Goal: Information Seeking & Learning: Learn about a topic

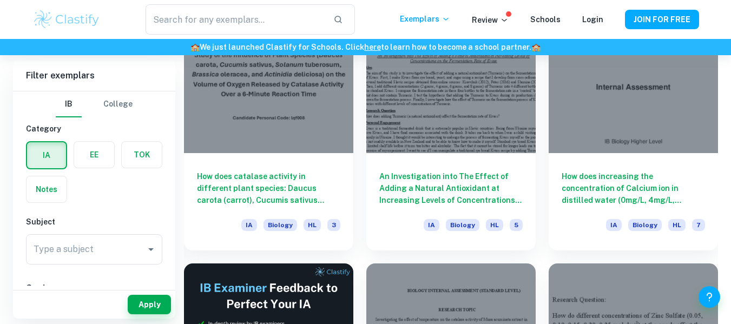
scroll to position [5319, 0]
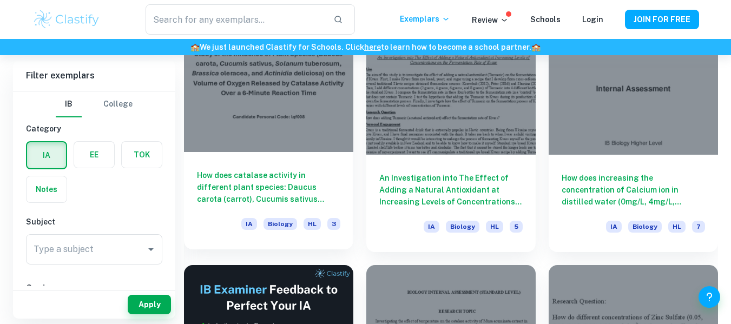
click at [238, 112] on div at bounding box center [268, 88] width 169 height 127
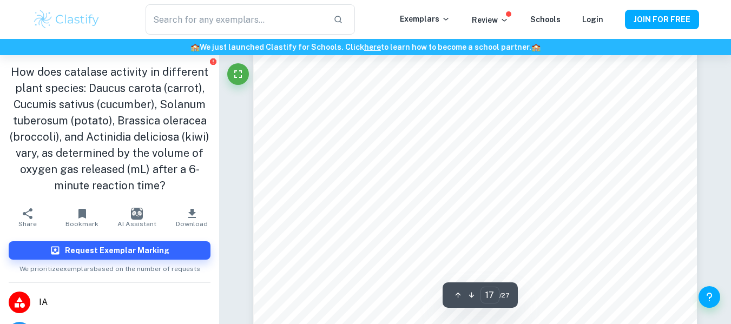
scroll to position [9610, 0]
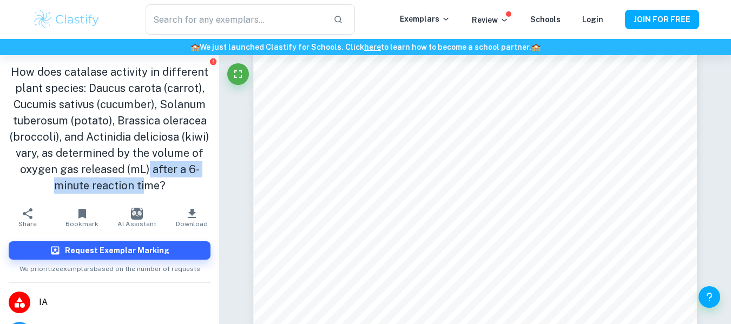
drag, startPoint x: 163, startPoint y: 190, endPoint x: 196, endPoint y: 171, distance: 37.6
click at [196, 171] on h1 "How does catalase activity in different plant species: Daucus carota (carrot), …" at bounding box center [110, 129] width 202 height 130
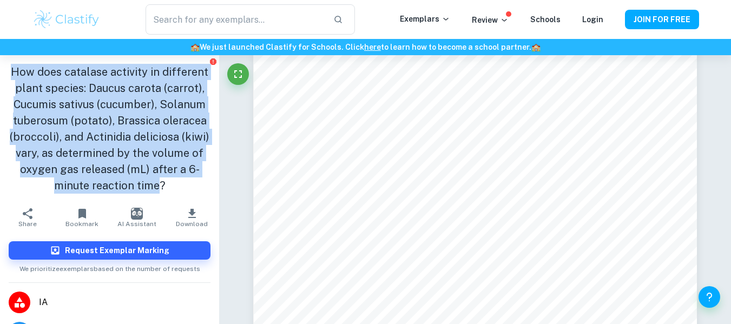
drag, startPoint x: 175, startPoint y: 189, endPoint x: 0, endPoint y: 69, distance: 211.9
click at [0, 69] on div "How does catalase activity in different plant species: Daucus carota (carrot), …" at bounding box center [109, 128] width 219 height 147
copy h1 "How does catalase activity in different plant species: Daucus carota (carrot), …"
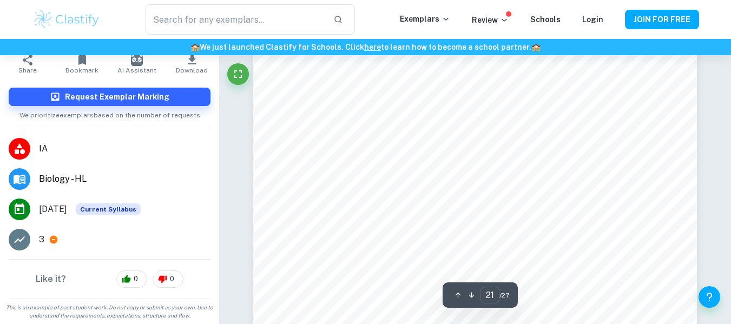
scroll to position [11962, 0]
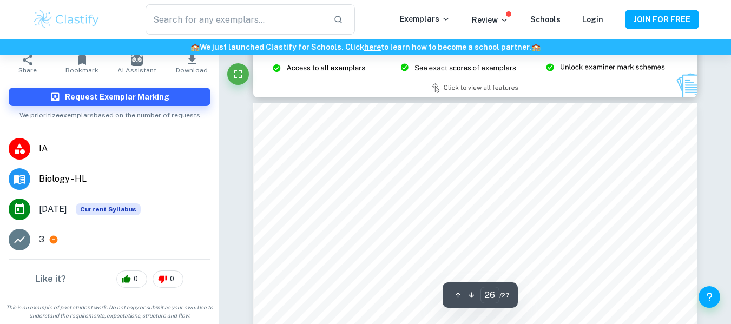
type input "27"
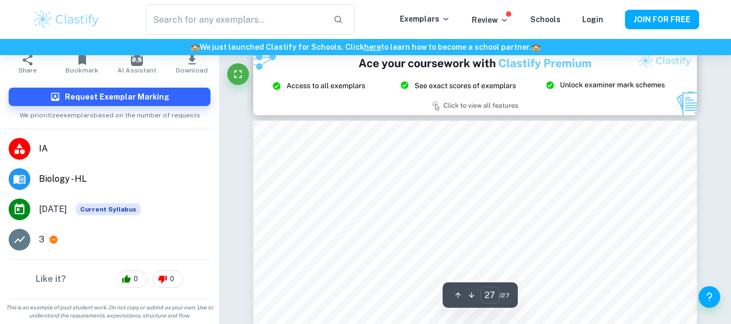
scroll to position [15802, 0]
